Goal: Transaction & Acquisition: Purchase product/service

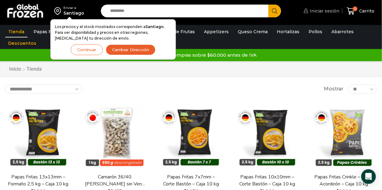
click at [314, 11] on span "Iniciar sesión" at bounding box center [323, 11] width 31 height 6
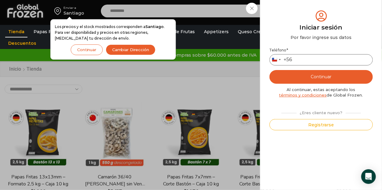
click at [307, 57] on input "Teléfono *" at bounding box center [321, 59] width 103 height 11
type input "*********"
click at [323, 75] on button "Continuar" at bounding box center [321, 77] width 103 height 14
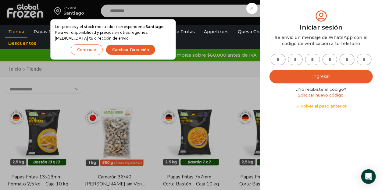
click at [311, 26] on div "Iniciar sesión" at bounding box center [321, 27] width 103 height 9
click at [302, 9] on div "Iniciar sesión Mi cuenta Login Register Iniciar sesión Por favor ingrese sus da…" at bounding box center [320, 11] width 37 height 12
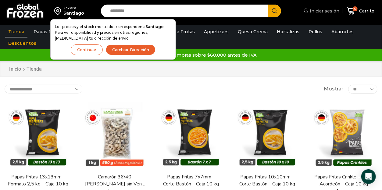
click at [325, 11] on span "Iniciar sesión" at bounding box center [323, 11] width 31 height 6
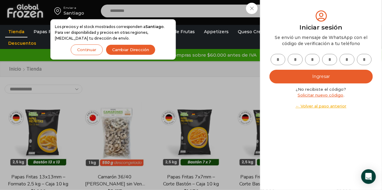
click at [317, 95] on link "Solicitar nuevo código" at bounding box center [321, 95] width 46 height 5
click at [281, 59] on input "text" at bounding box center [278, 59] width 15 height 11
type input "*"
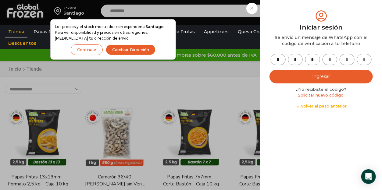
type input "*"
click at [322, 79] on button "Ingresar" at bounding box center [321, 77] width 103 height 14
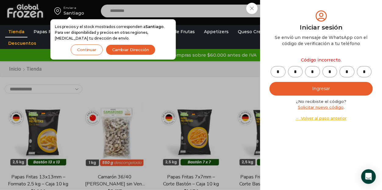
click at [280, 70] on input "*" at bounding box center [278, 71] width 15 height 11
type input "*"
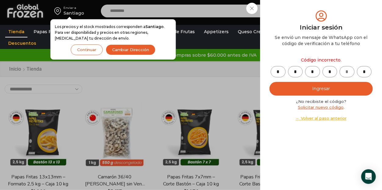
type input "*"
click at [367, 71] on input "*" at bounding box center [364, 71] width 15 height 11
drag, startPoint x: 367, startPoint y: 71, endPoint x: 268, endPoint y: 67, distance: 99.2
click at [268, 67] on div "Mi cuenta Login Register Iniciar sesión Por favor ingrese sus datos Iniciar ses…" at bounding box center [321, 95] width 122 height 190
type input "*"
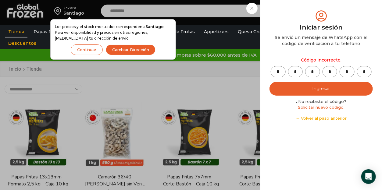
click at [272, 68] on input "*" at bounding box center [278, 71] width 15 height 11
type input "*"
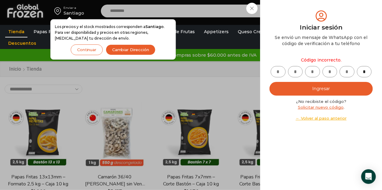
click at [367, 70] on input "*" at bounding box center [364, 71] width 15 height 11
click at [276, 70] on input "text" at bounding box center [278, 71] width 15 height 11
type input "*"
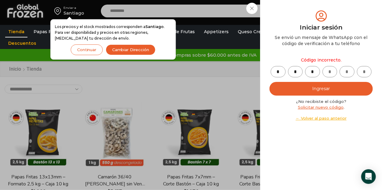
type input "*"
click at [314, 89] on button "Ingresar" at bounding box center [321, 89] width 103 height 14
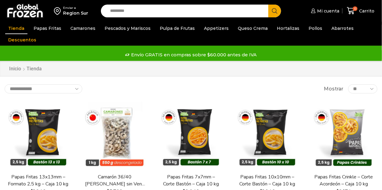
click at [121, 11] on input "Search input" at bounding box center [186, 11] width 159 height 13
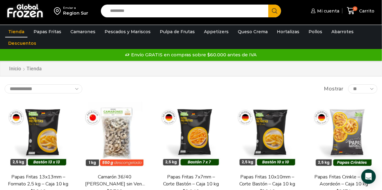
click at [148, 10] on input "Search input" at bounding box center [186, 11] width 159 height 13
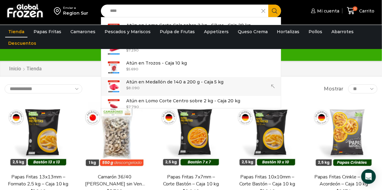
click at [174, 80] on p "Atún en Medallón de 140 a 200 g - Caja 5 kg" at bounding box center [174, 82] width 97 height 7
type input "**********"
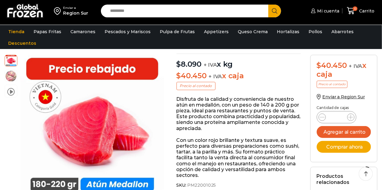
scroll to position [61, 0]
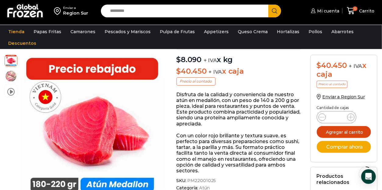
click at [349, 132] on button "Agregar al carrito" at bounding box center [344, 132] width 54 height 12
click at [115, 10] on input "Search input" at bounding box center [186, 11] width 159 height 13
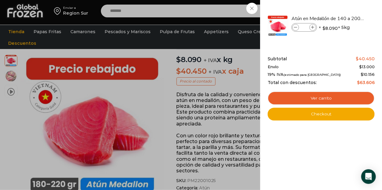
type input "*******"
click at [346, 9] on div "1 Carrito 1 1 Shopping Cart *" at bounding box center [361, 11] width 31 height 14
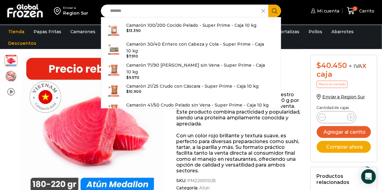
click at [276, 11] on icon "Search button" at bounding box center [274, 10] width 5 height 5
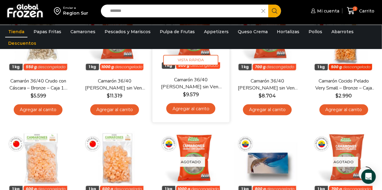
scroll to position [305, 0]
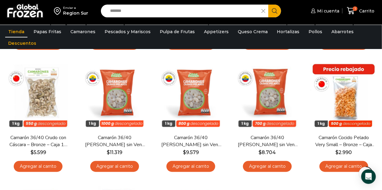
click at [126, 10] on input "*******" at bounding box center [183, 11] width 152 height 13
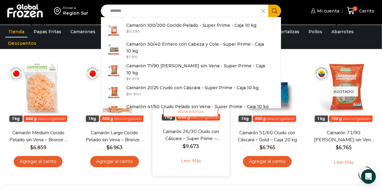
scroll to position [427, 0]
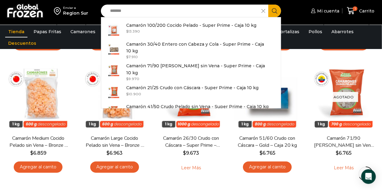
drag, startPoint x: 142, startPoint y: 13, endPoint x: 85, endPoint y: 7, distance: 57.3
click at [85, 7] on div "Enviar a Region Sur Search input ******* Search Camarón 100/200 Cocido Pelado -…" at bounding box center [191, 11] width 379 height 22
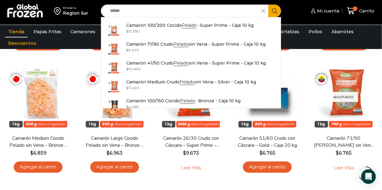
type input "******"
click at [278, 7] on button "Search" at bounding box center [275, 11] width 13 height 13
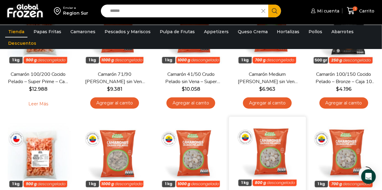
scroll to position [183, 0]
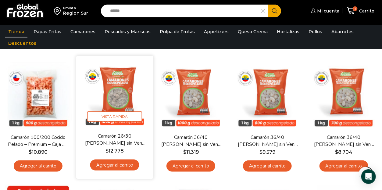
click at [114, 166] on link "Agregar al carrito" at bounding box center [114, 165] width 49 height 11
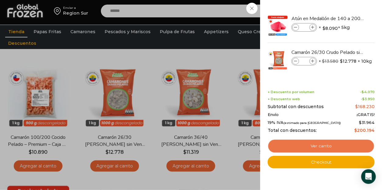
click at [325, 146] on link "Ver carrito" at bounding box center [321, 146] width 107 height 14
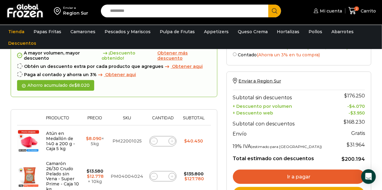
scroll to position [61, 0]
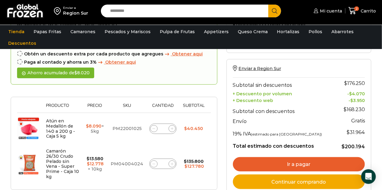
click at [172, 128] on icon at bounding box center [172, 129] width 3 height 3
type input "*"
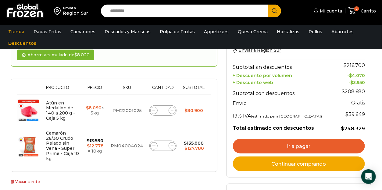
scroll to position [107, 0]
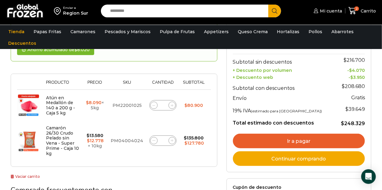
click at [301, 138] on link "Ir a pagar" at bounding box center [299, 141] width 132 height 15
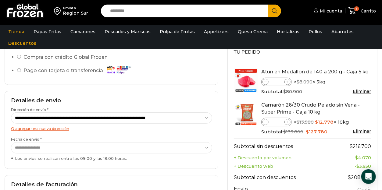
scroll to position [183, 0]
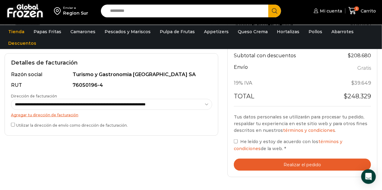
click at [310, 164] on button "Realizar el pedido" at bounding box center [302, 165] width 137 height 13
